Goal: Book appointment/travel/reservation

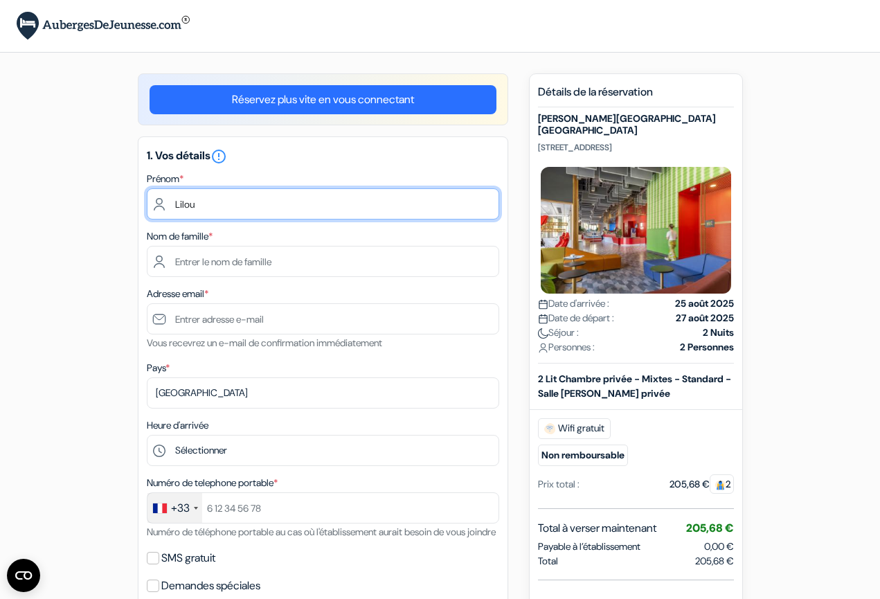
type input "Lilou"
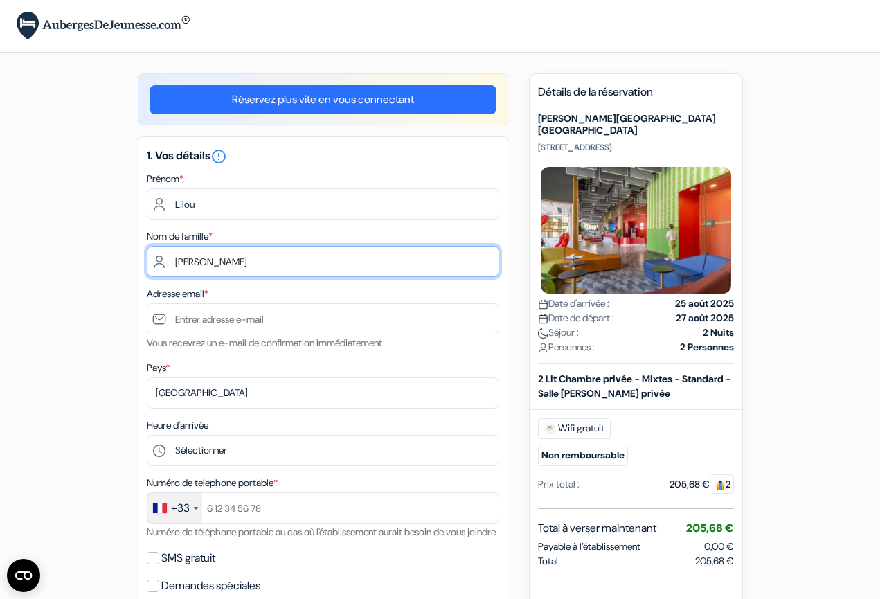
type input "[PERSON_NAME]"
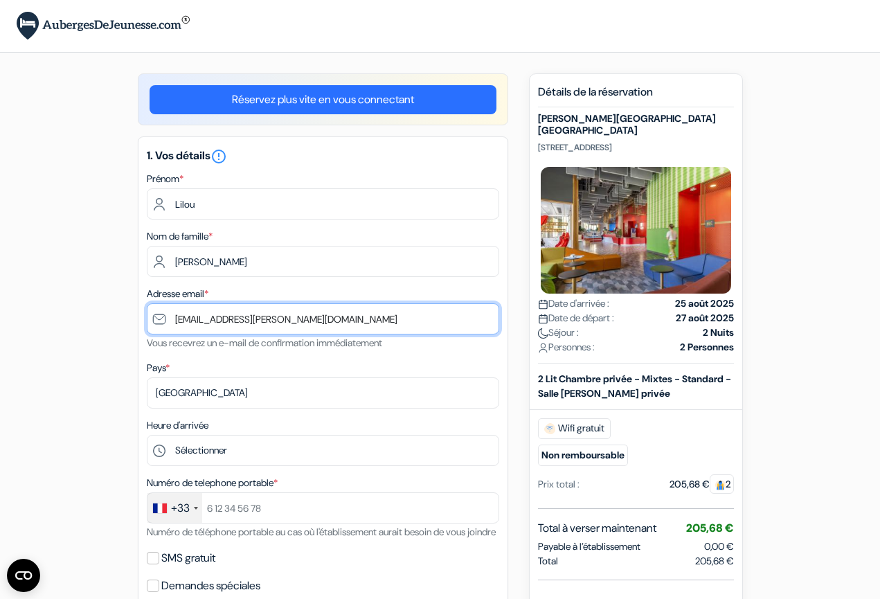
type input "[EMAIL_ADDRESS][PERSON_NAME][DOMAIN_NAME]"
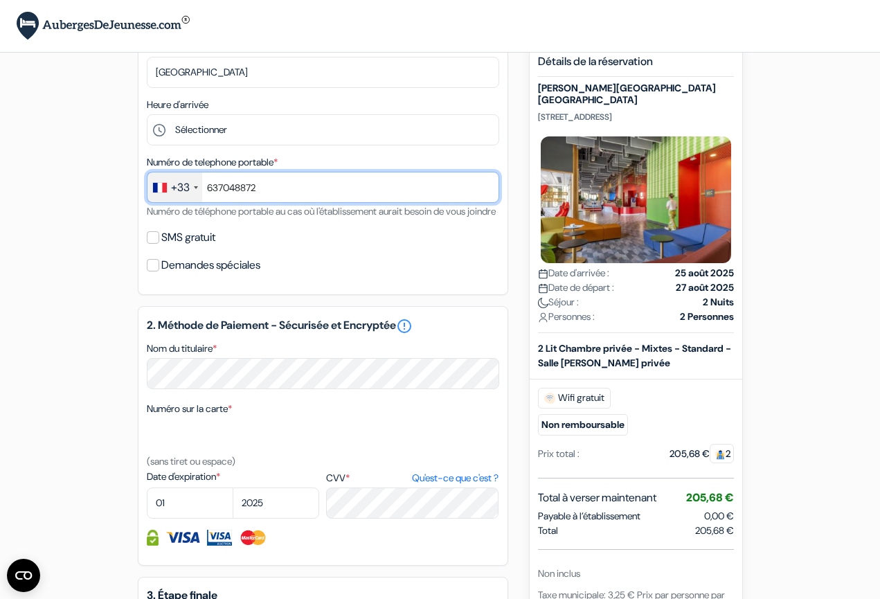
scroll to position [324, 0]
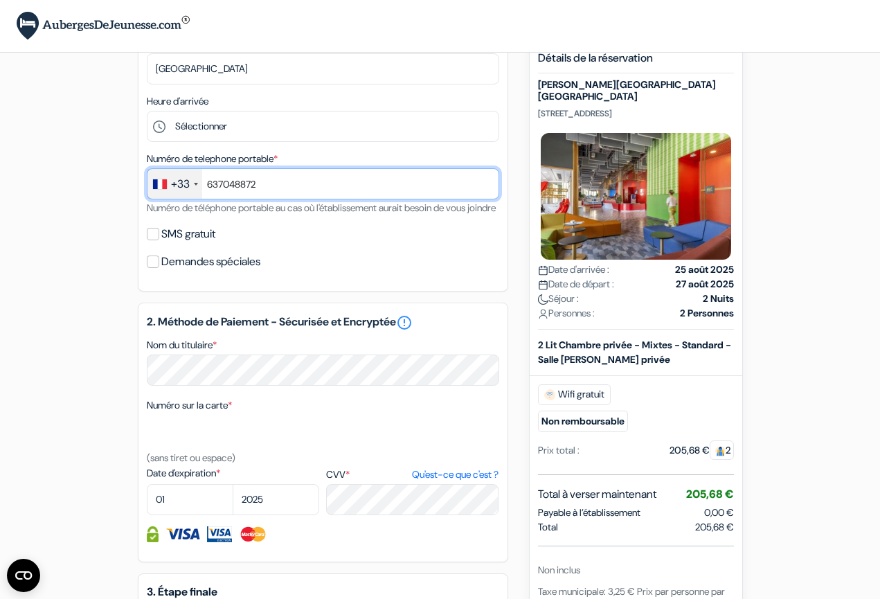
type input "637048872"
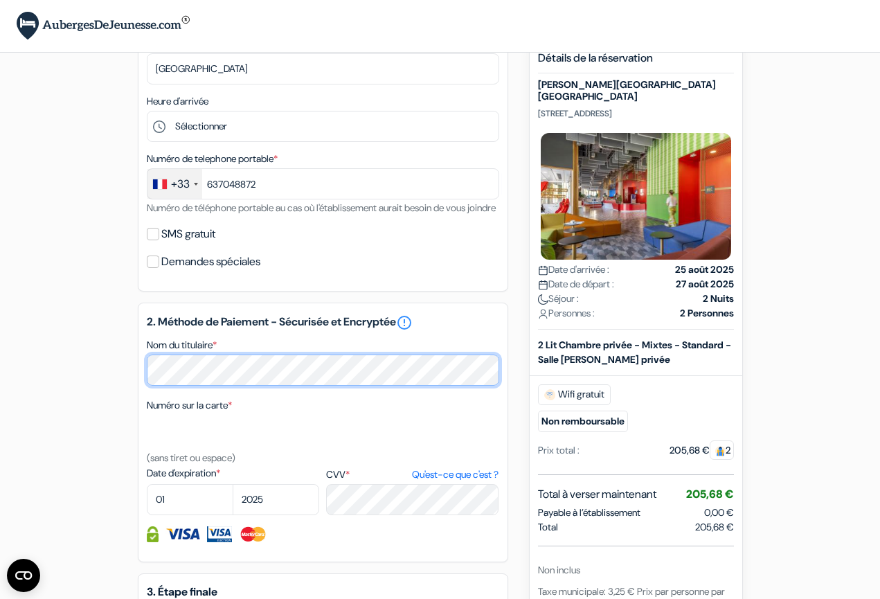
click at [119, 381] on div "add_box [PERSON_NAME][GEOGRAPHIC_DATA] [GEOGRAPHIC_DATA] [STREET_ADDRESS] Détai…" at bounding box center [440, 299] width 789 height 1100
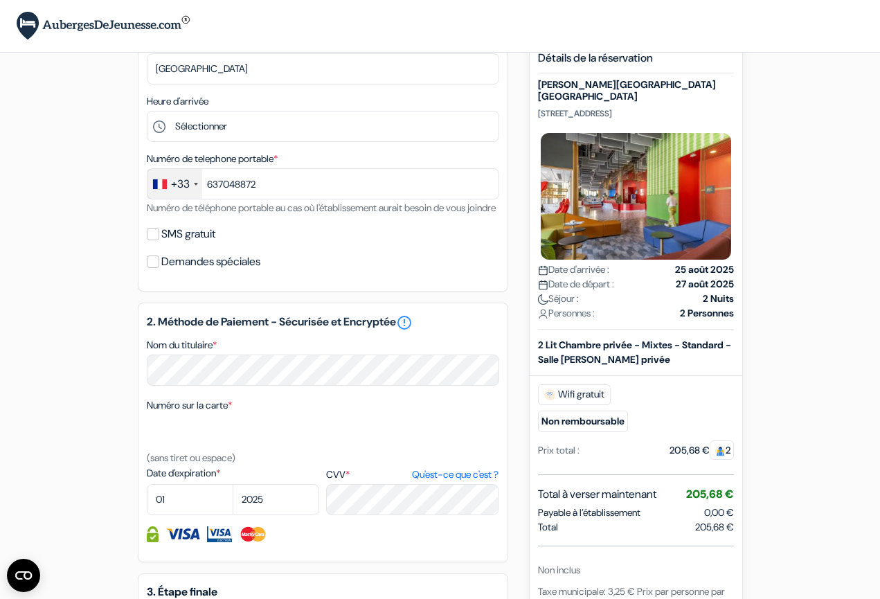
click at [237, 368] on div "Nom du titulaire *" at bounding box center [323, 360] width 352 height 49
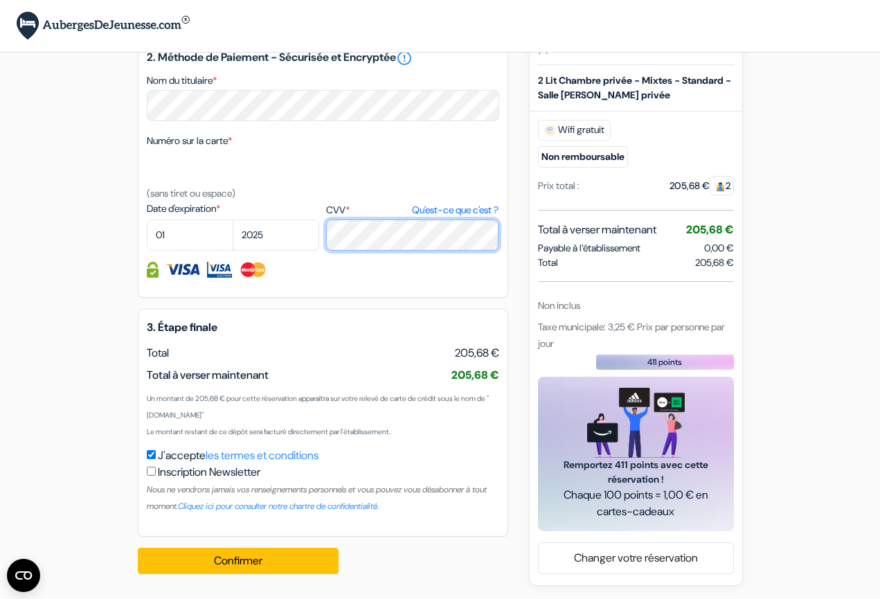
scroll to position [605, 0]
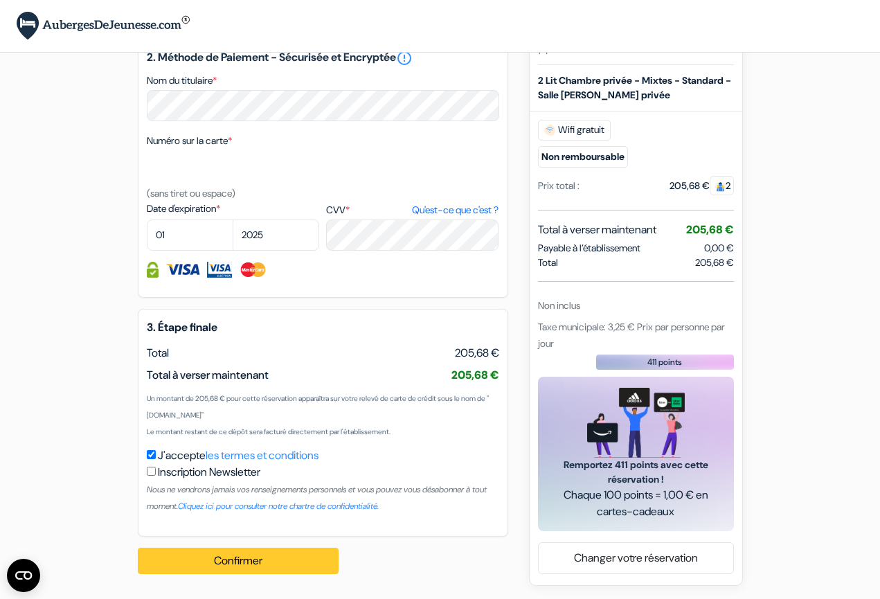
click at [252, 563] on button "Confirmer Loading..." at bounding box center [238, 560] width 201 height 26
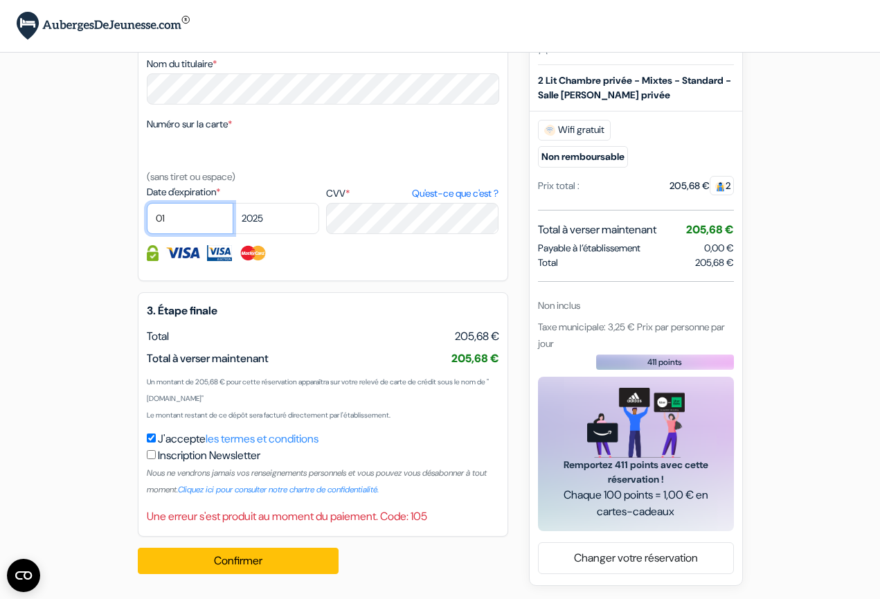
select select "10"
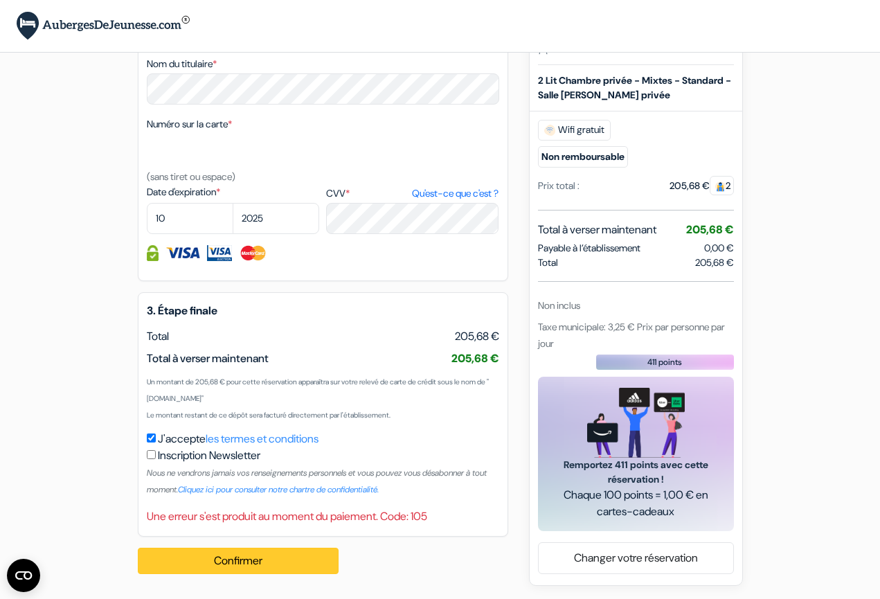
click at [228, 570] on button "Confirmer Loading..." at bounding box center [238, 560] width 201 height 26
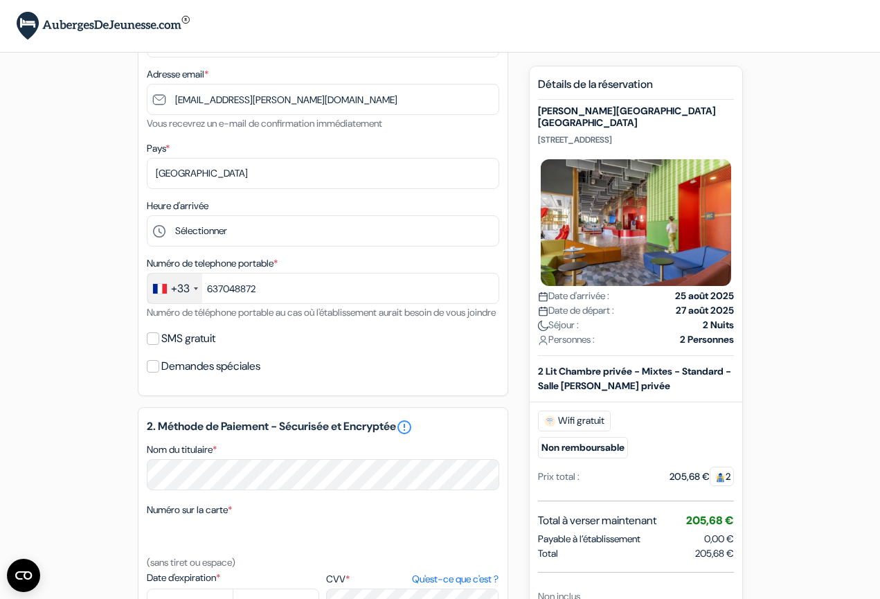
scroll to position [221, 0]
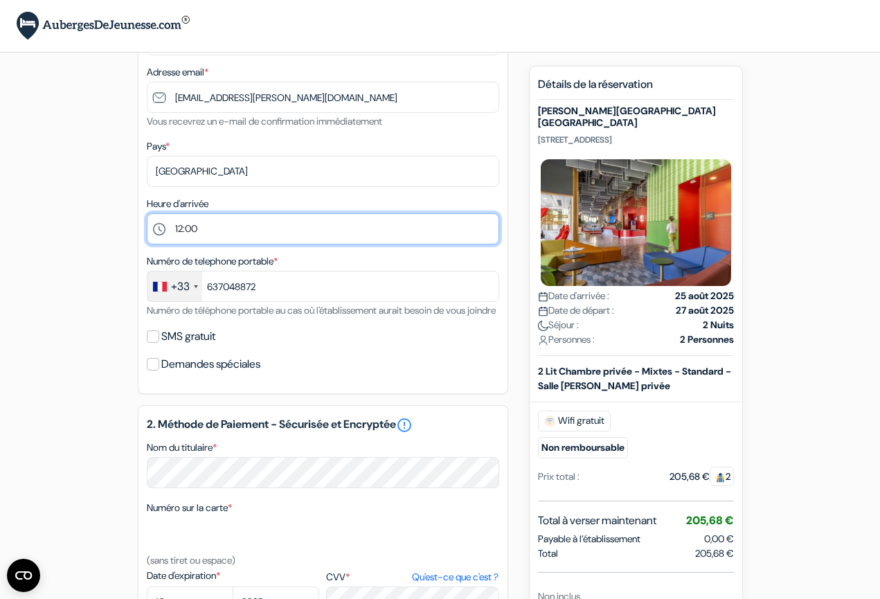
select select "10"
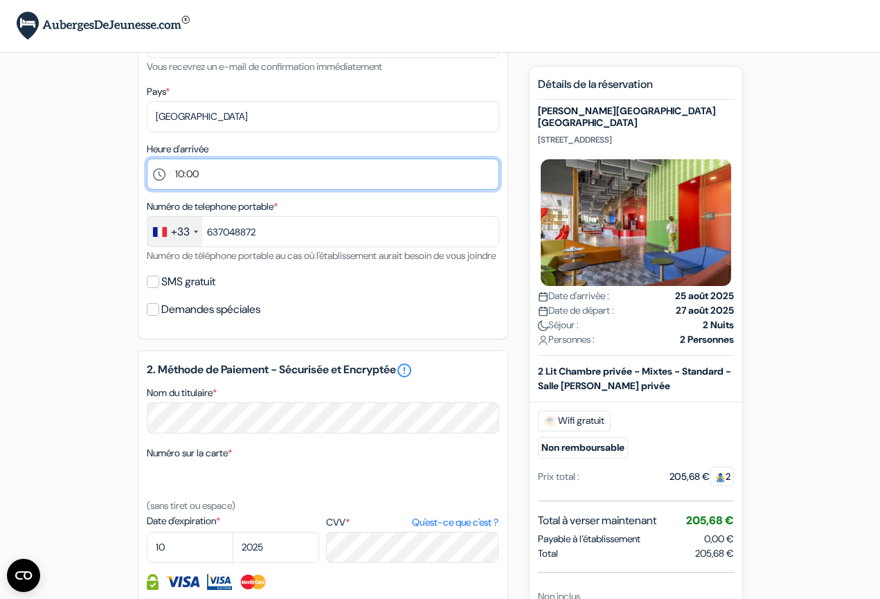
scroll to position [276, 0]
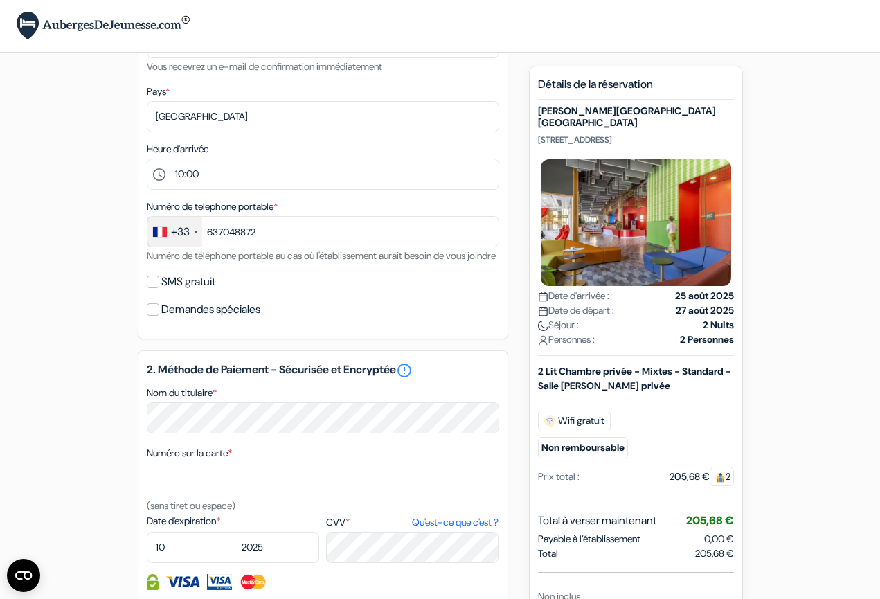
click at [189, 291] on label "SMS gratuit" at bounding box center [188, 281] width 54 height 19
click at [159, 288] on input "SMS gratuit" at bounding box center [153, 281] width 12 height 12
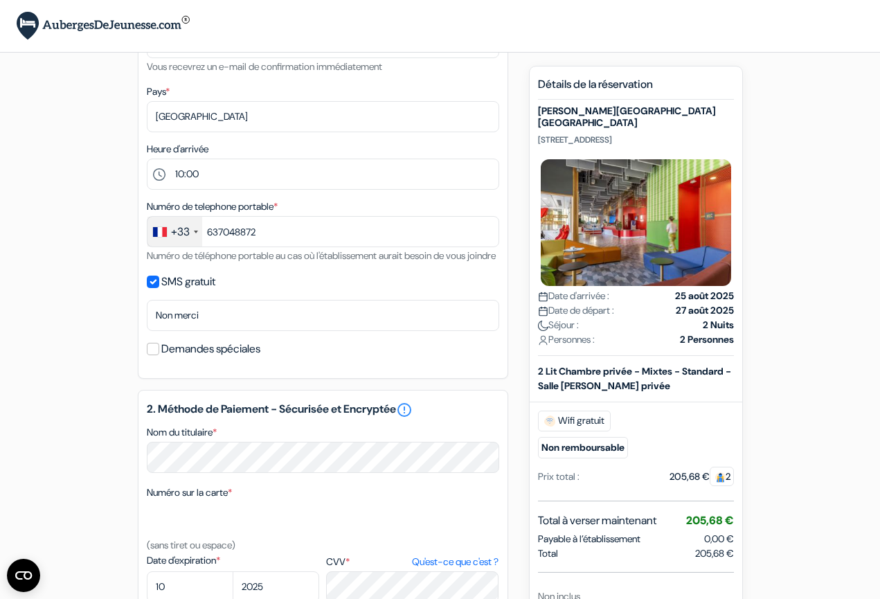
click at [153, 288] on input "SMS gratuit" at bounding box center [153, 281] width 12 height 12
checkbox input "false"
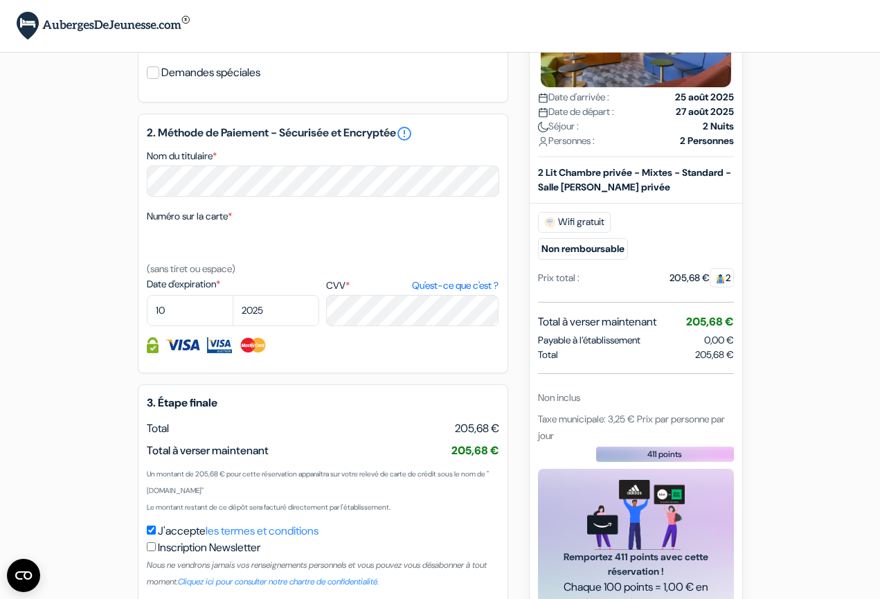
scroll to position [513, 0]
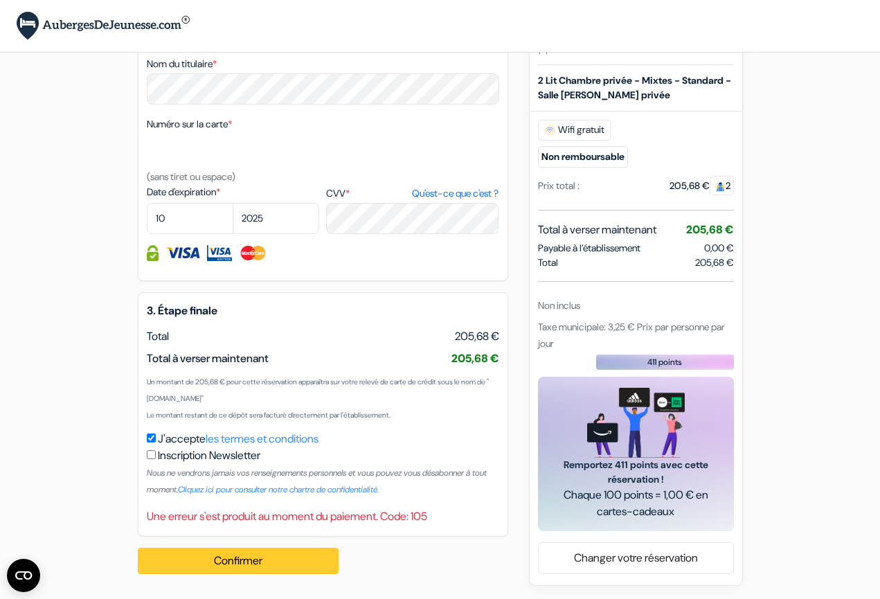
click at [281, 561] on button "Confirmer Loading..." at bounding box center [238, 560] width 201 height 26
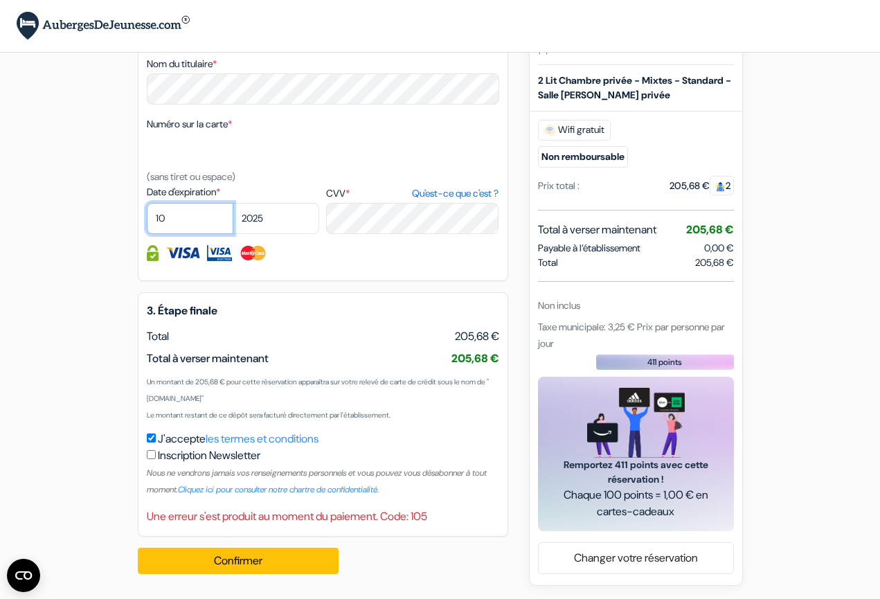
select select "11"
select select "2026"
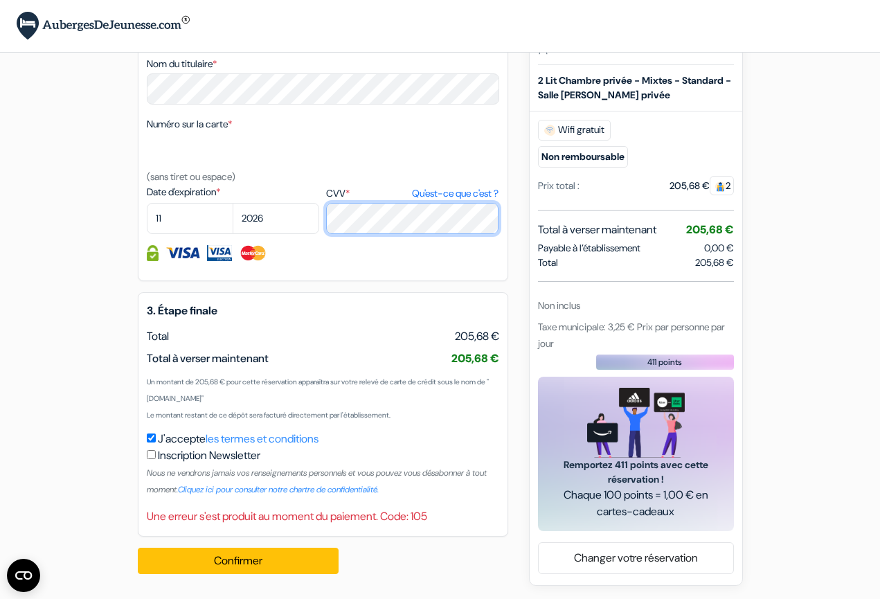
drag, startPoint x: 265, startPoint y: 217, endPoint x: 301, endPoint y: 217, distance: 36.0
click at [301, 217] on div "Date d'expiration * 01 02 03 04 05 06 07 08 09 10 [DATE] 2026 2027 2028 *" at bounding box center [323, 209] width 352 height 49
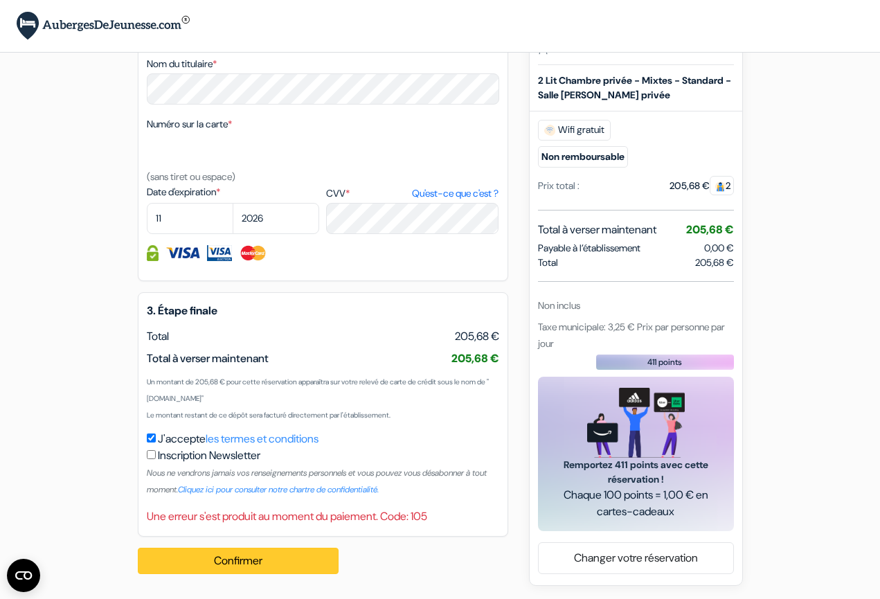
click at [257, 561] on button "Confirmer Loading..." at bounding box center [238, 560] width 201 height 26
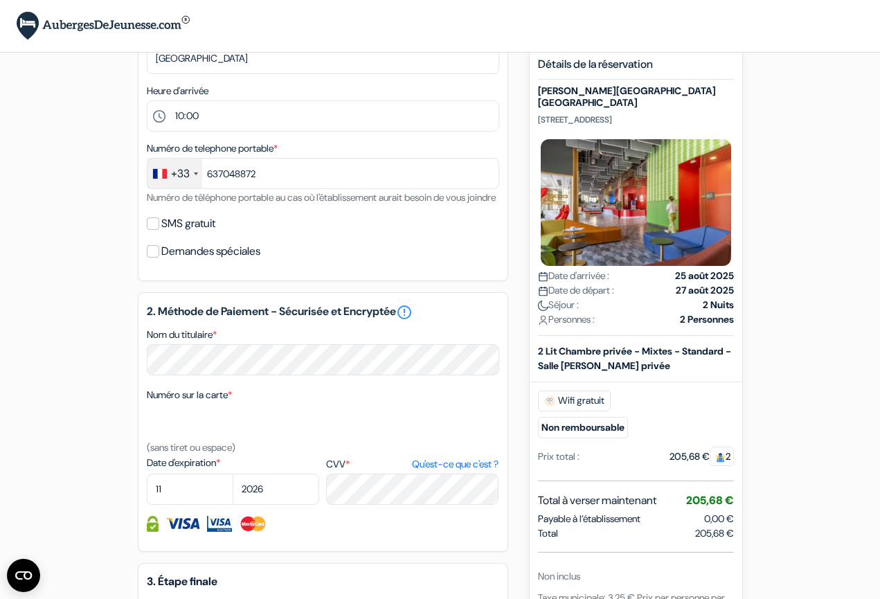
scroll to position [334, 0]
